Goal: Task Accomplishment & Management: Manage account settings

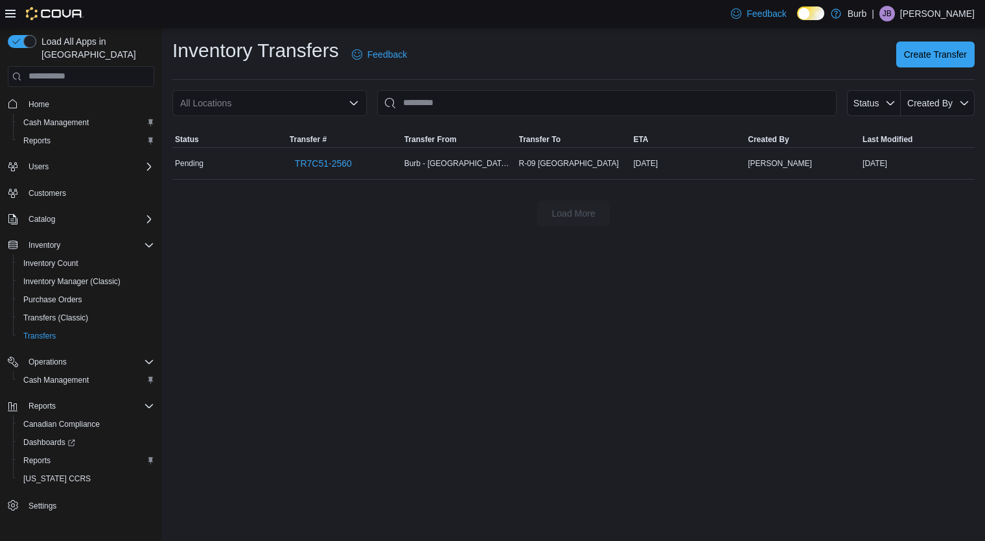
click at [942, 17] on p "Jared Bingham" at bounding box center [937, 14] width 75 height 16
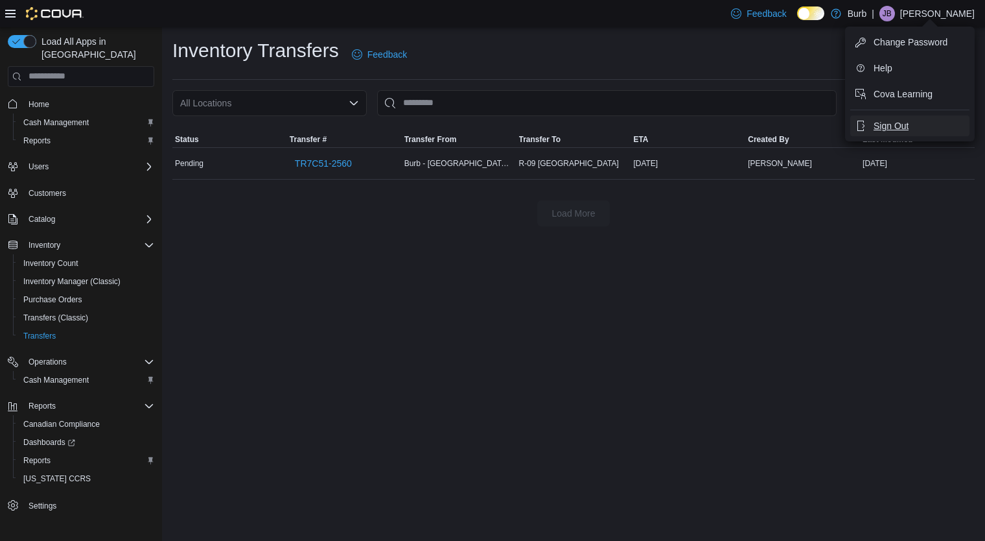
click at [926, 124] on button "Sign Out" at bounding box center [910, 125] width 119 height 21
